Goal: Task Accomplishment & Management: Manage account settings

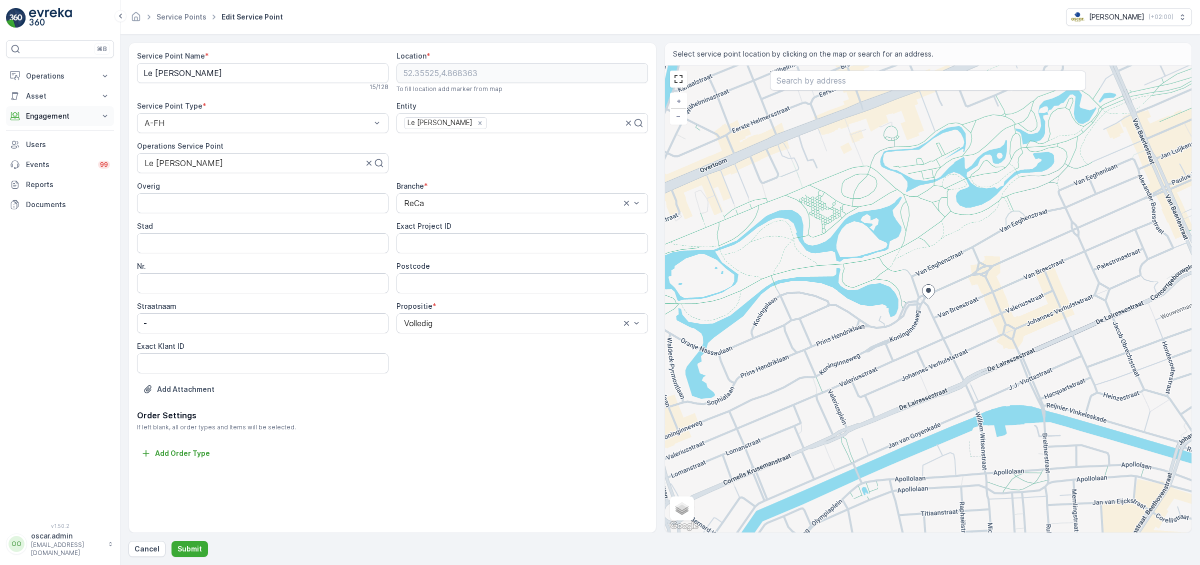
click at [63, 116] on p "Engagement" at bounding box center [60, 116] width 68 height 10
click at [57, 172] on p "Service Points" at bounding box center [50, 175] width 49 height 10
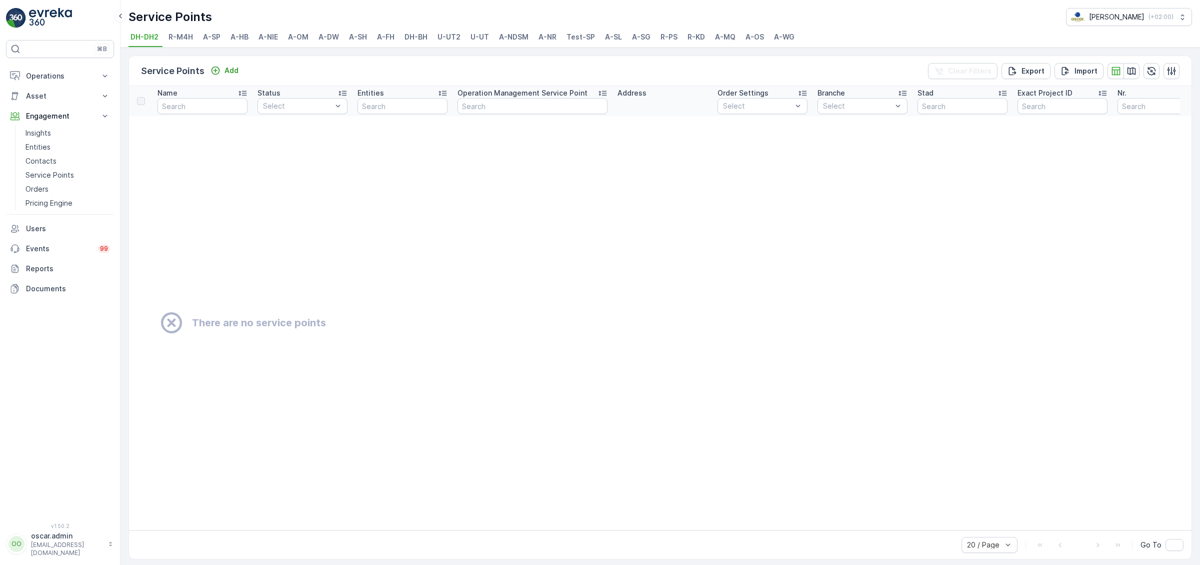
click at [517, 34] on span "A-NDSM" at bounding box center [514, 37] width 30 height 10
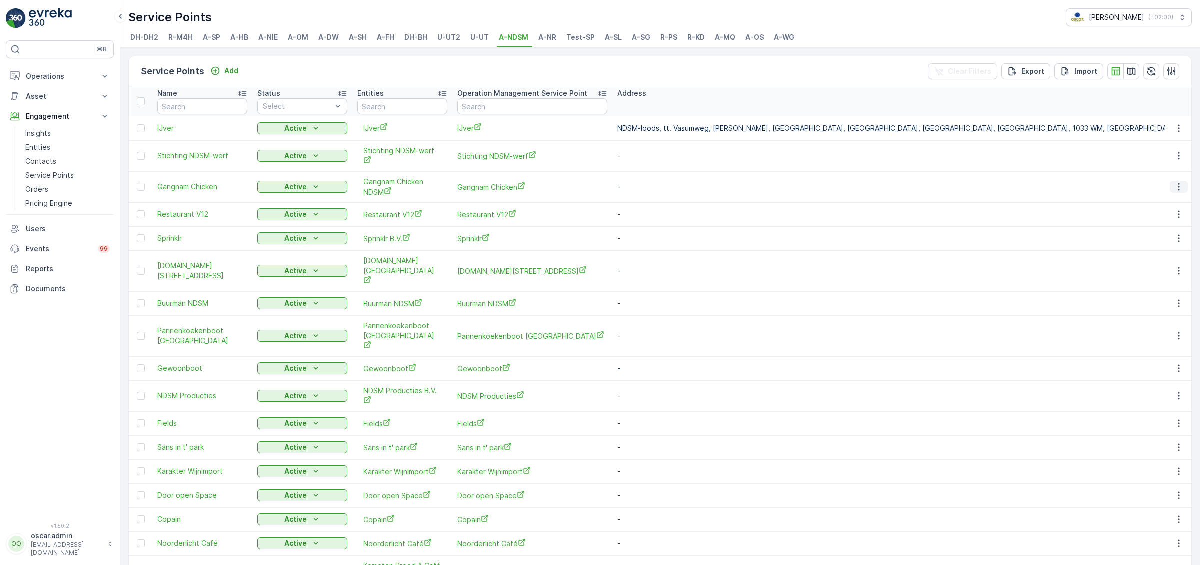
click at [1175, 189] on icon "button" at bounding box center [1179, 187] width 10 height 10
click at [1149, 217] on span "Edit Service Point" at bounding box center [1155, 215] width 60 height 10
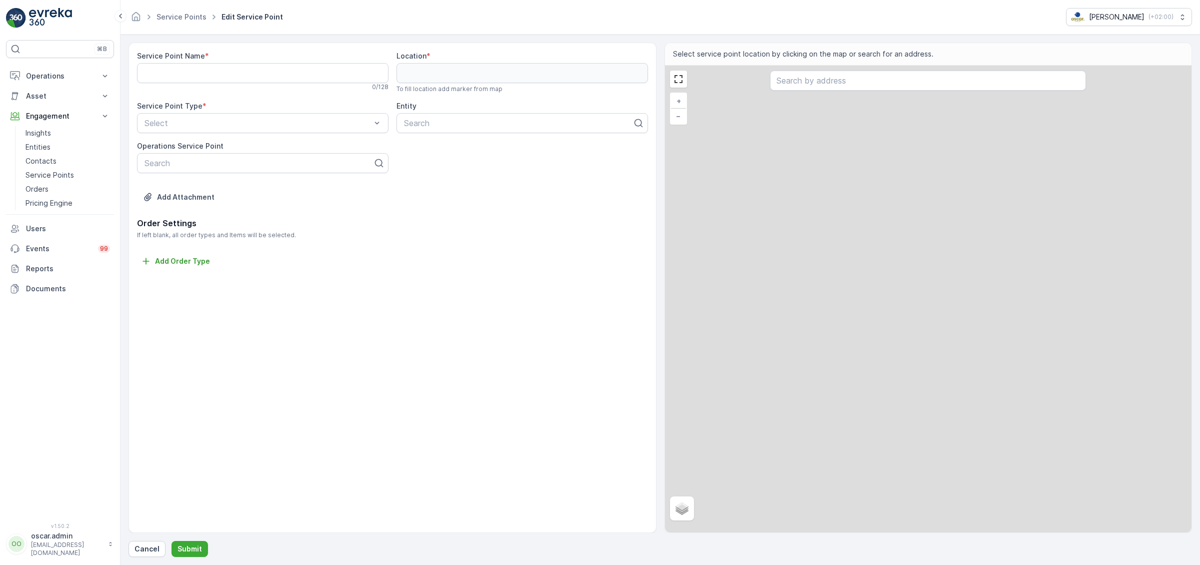
type Name "Gangnam Chicken"
type input "52.40183,4.891086"
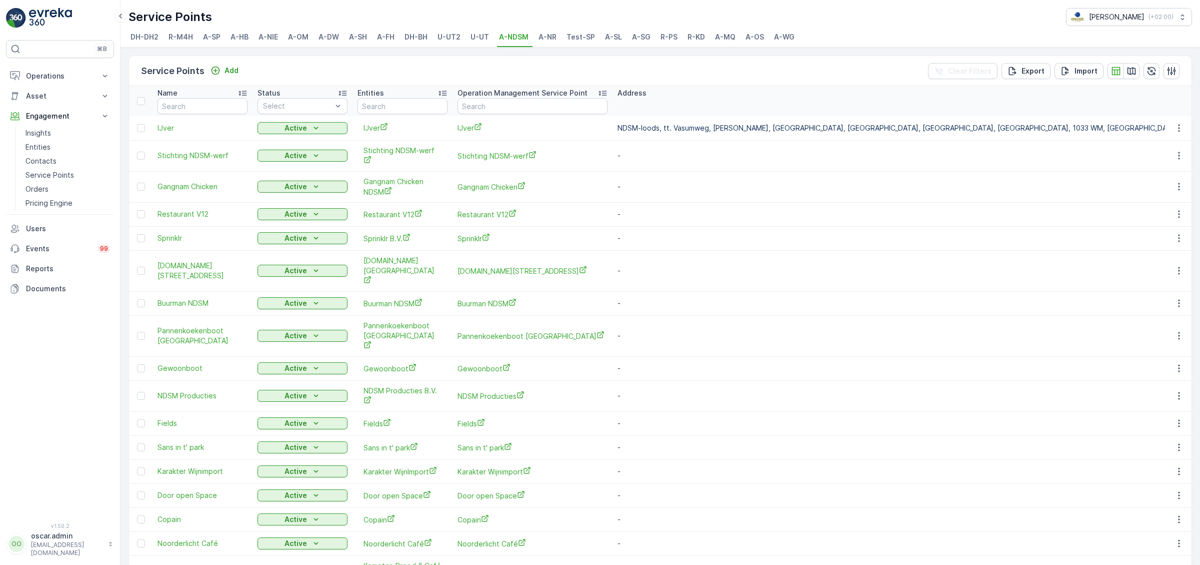
click at [664, 41] on span "R-PS" at bounding box center [669, 37] width 17 height 10
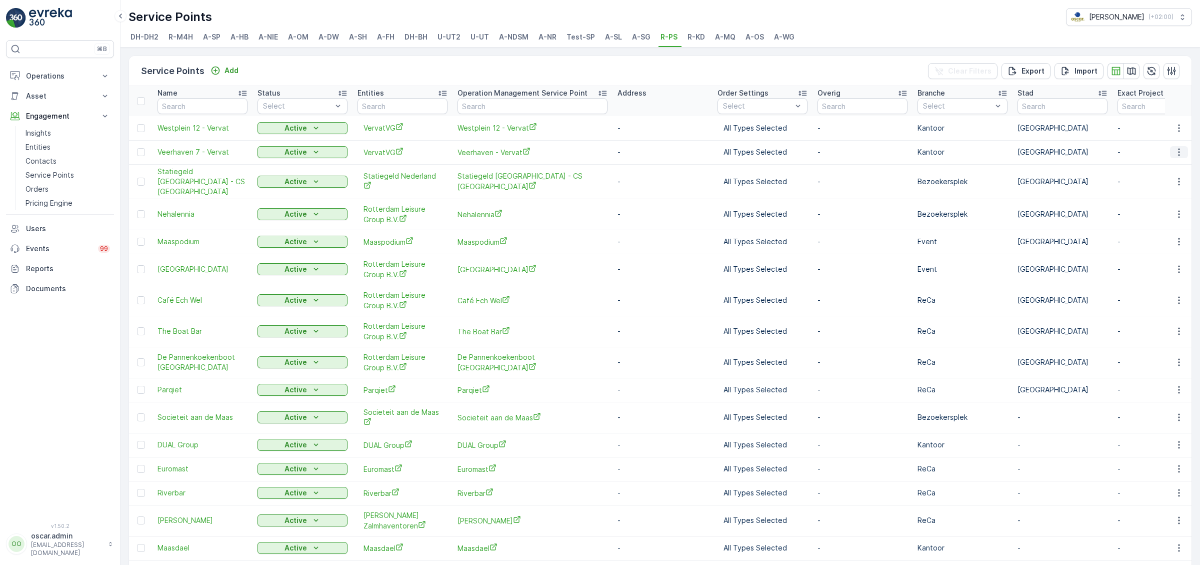
click at [1177, 151] on icon "button" at bounding box center [1179, 152] width 10 height 10
click at [1162, 180] on span "Edit Service Point" at bounding box center [1155, 181] width 60 height 10
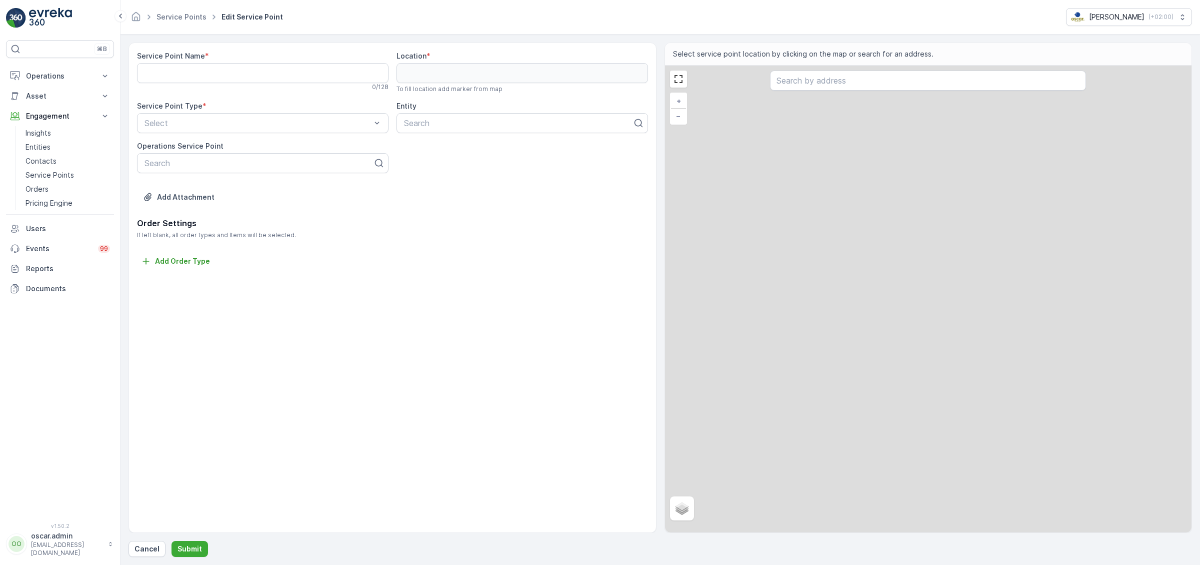
type Name "Veerhaven 7 - Vervat"
type input "51.907482,4.477562"
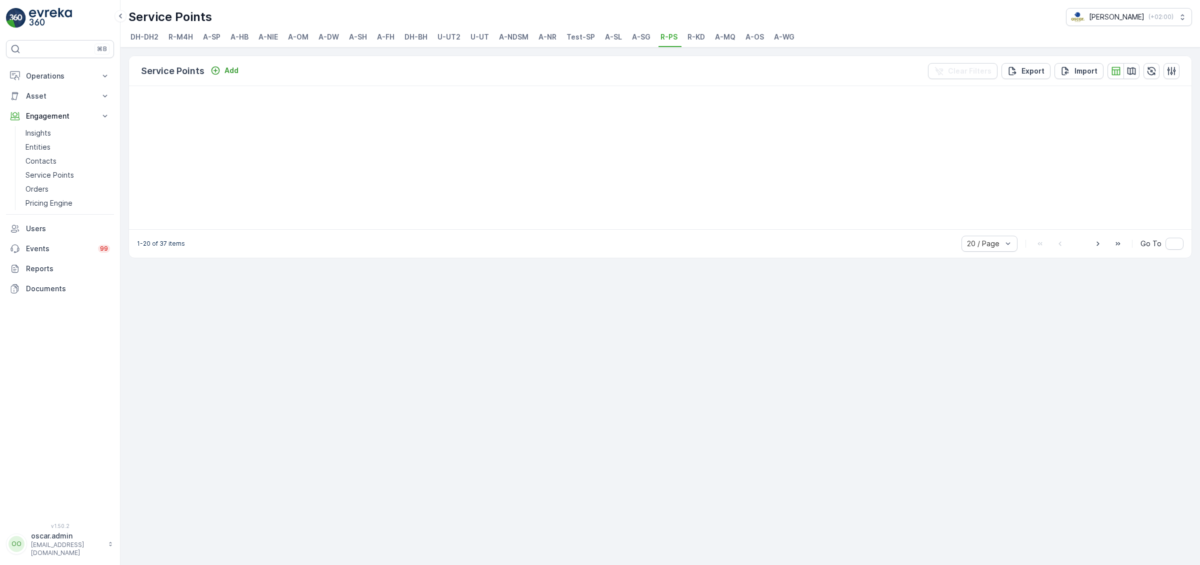
click at [449, 38] on span "U-UT2" at bounding box center [449, 37] width 23 height 10
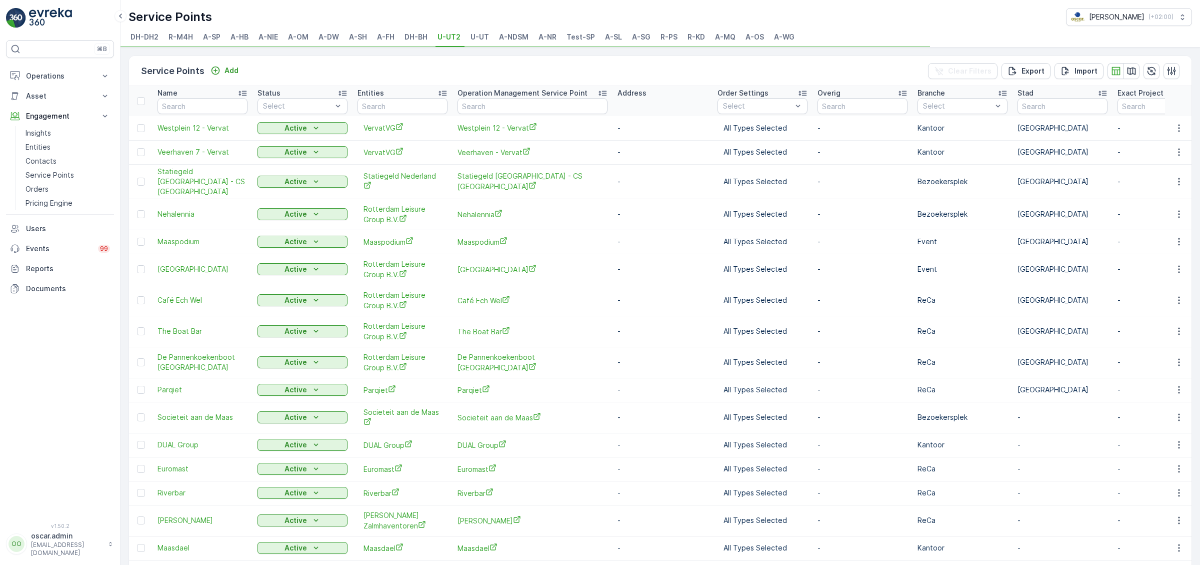
click at [479, 42] on span "U-UT" at bounding box center [480, 37] width 19 height 10
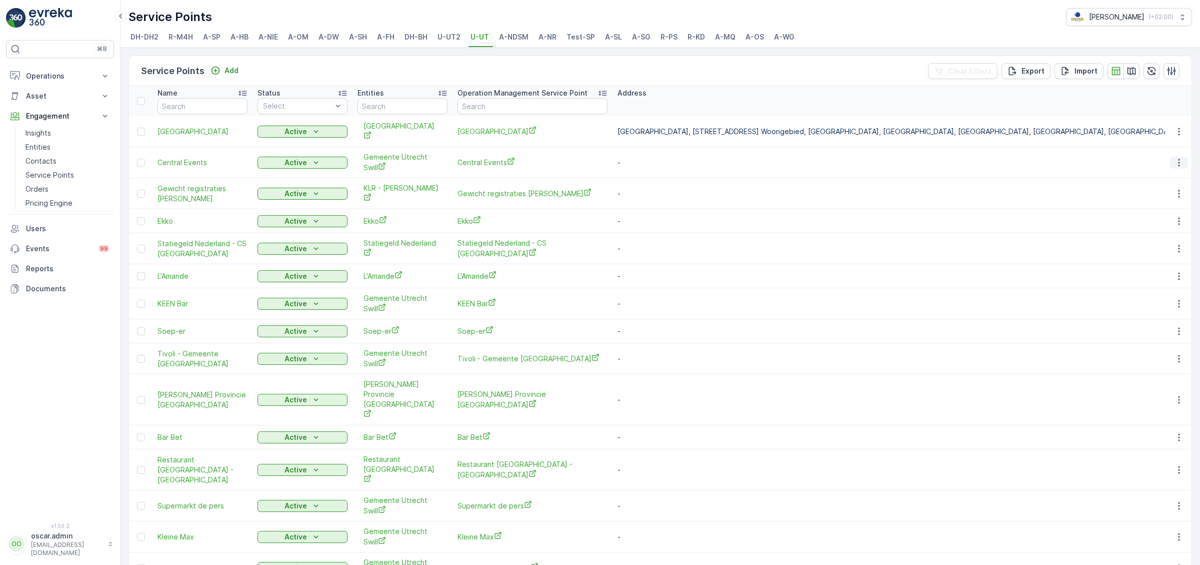
click at [1184, 163] on icon "button" at bounding box center [1179, 163] width 10 height 10
click at [1152, 188] on span "Edit Service Point" at bounding box center [1155, 191] width 60 height 10
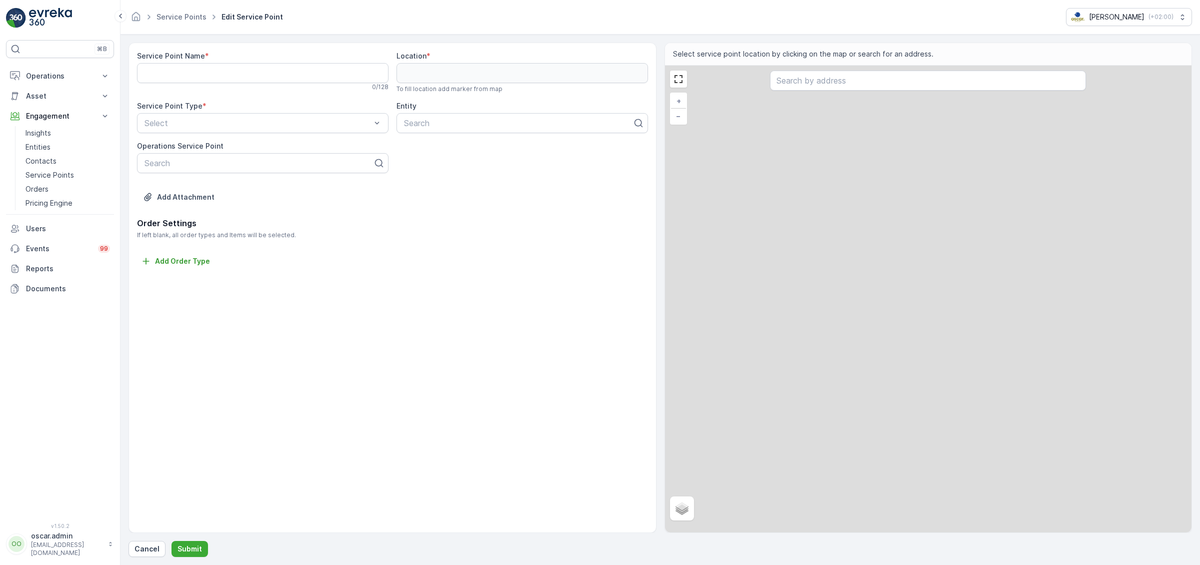
type Name "Central Events"
type input "52.079762,5.058098"
